Goal: Information Seeking & Learning: Learn about a topic

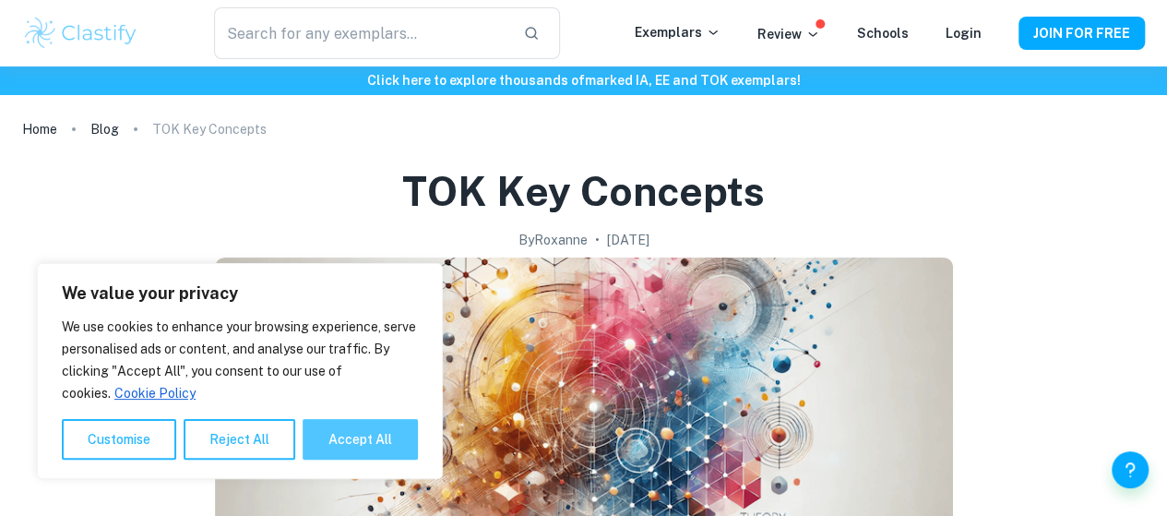
click at [371, 435] on button "Accept All" at bounding box center [360, 439] width 115 height 41
checkbox input "true"
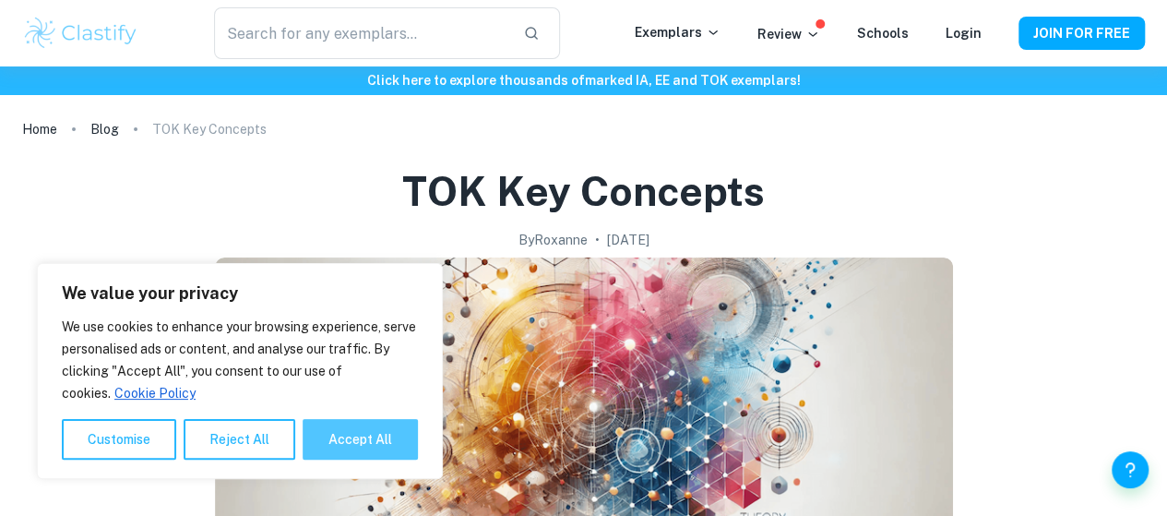
checkbox input "true"
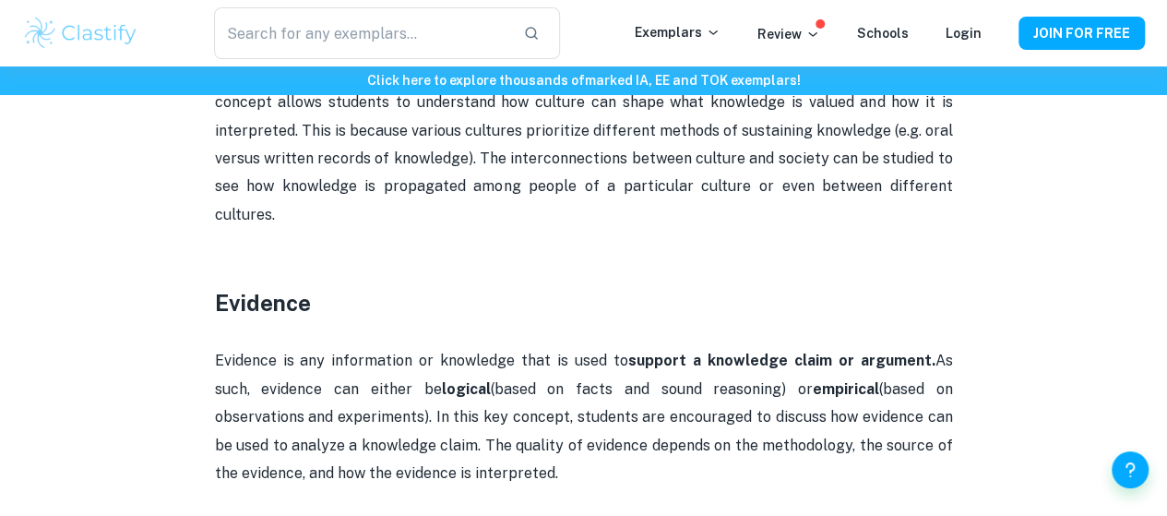
scroll to position [1473, 0]
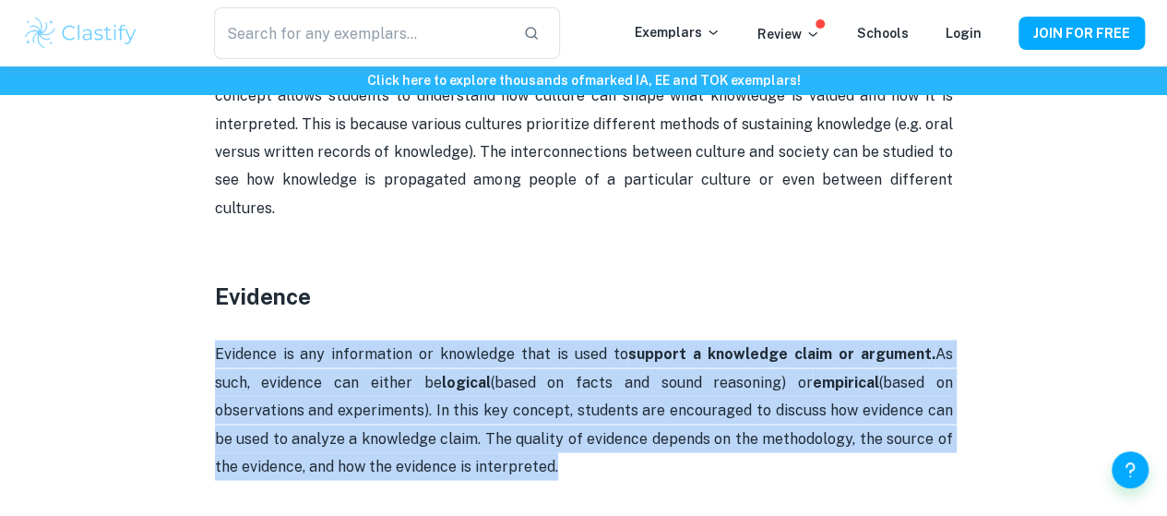
drag, startPoint x: 533, startPoint y: 455, endPoint x: 200, endPoint y: 323, distance: 358.3
copy p "Evidence is any information or knowledge that is used to support a knowledge cl…"
click at [447, 340] on p "Evidence is any information or knowledge that is used to support a knowledge cl…" at bounding box center [584, 410] width 738 height 140
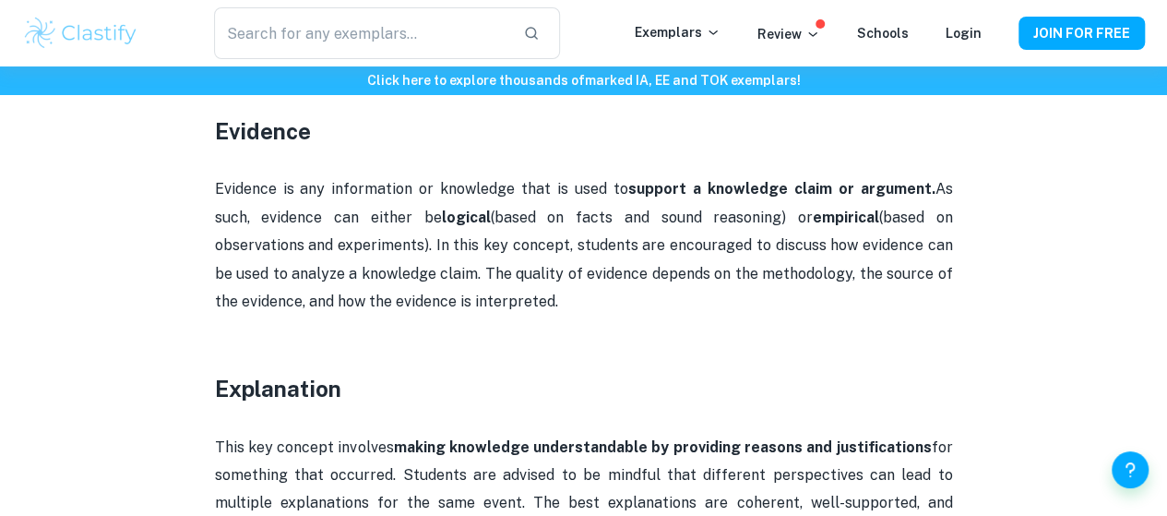
scroll to position [1617, 0]
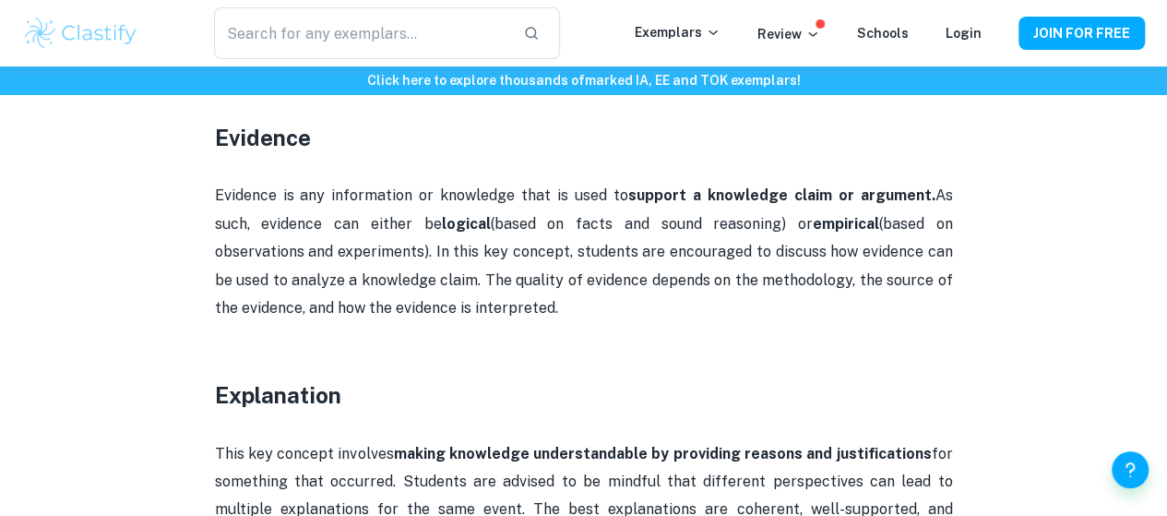
scroll to position [1630, 0]
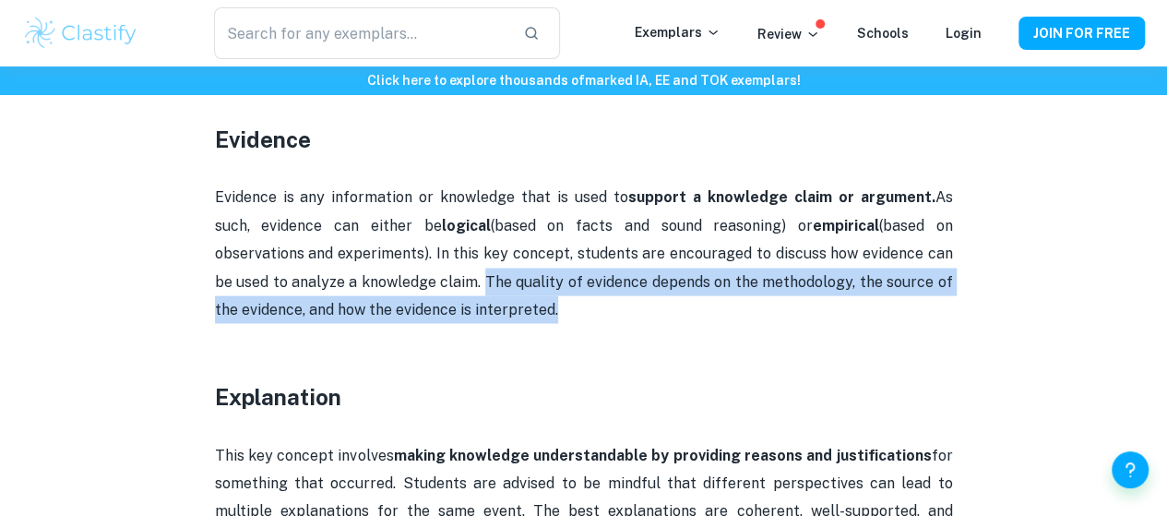
drag, startPoint x: 425, startPoint y: 257, endPoint x: 575, endPoint y: 294, distance: 155.1
click at [575, 294] on p "Evidence is any information or knowledge that is used to support a knowledge cl…" at bounding box center [584, 253] width 738 height 140
copy p "The quality of evidence depends on the methodology, the source of the evidence,…"
